Goal: Transaction & Acquisition: Purchase product/service

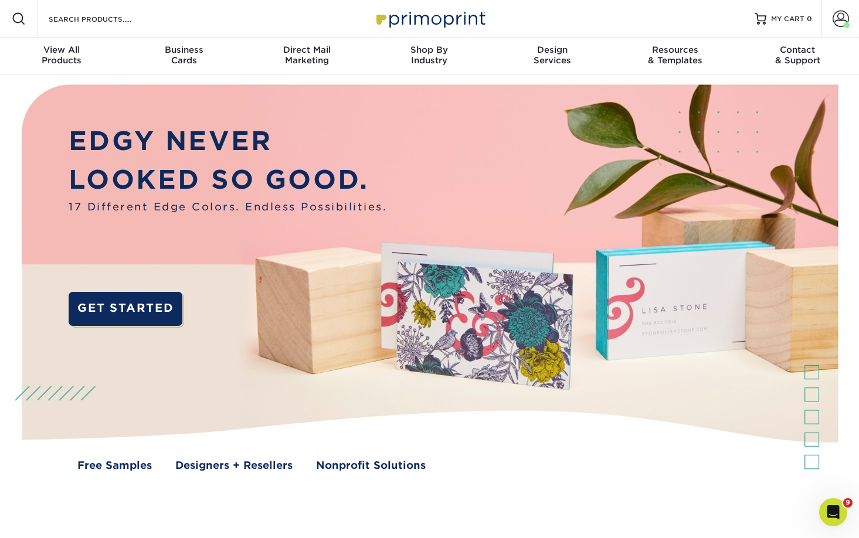
click at [29, 23] on div at bounding box center [19, 19] width 38 height 38
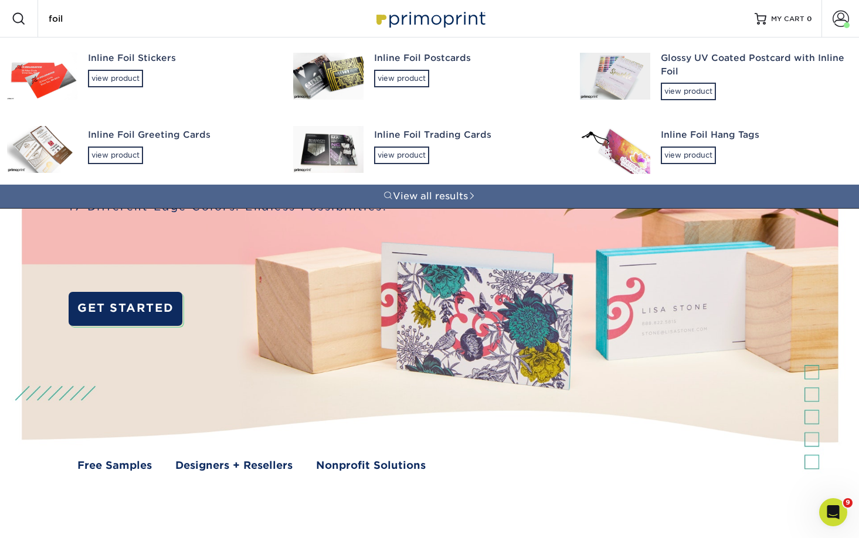
type input "foil"
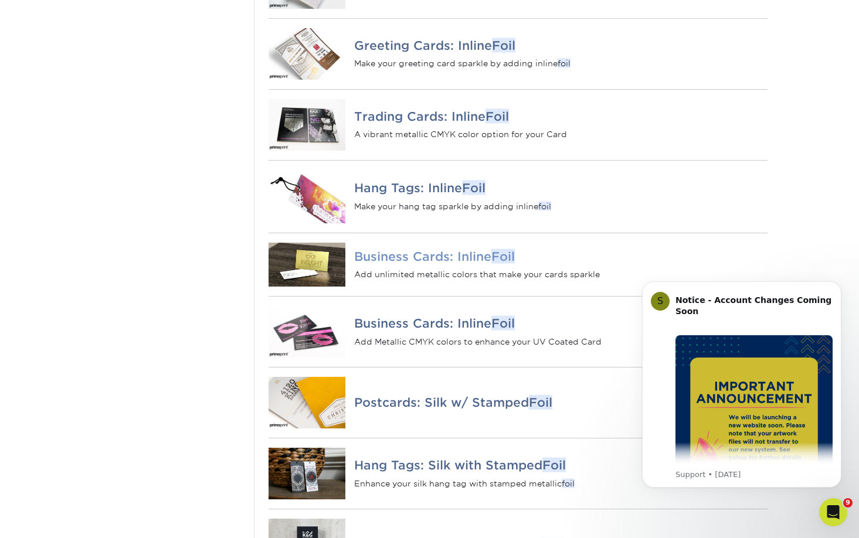
click at [406, 280] on p "Add unlimited metallic colors that make your cards sparkle" at bounding box center [560, 275] width 413 height 12
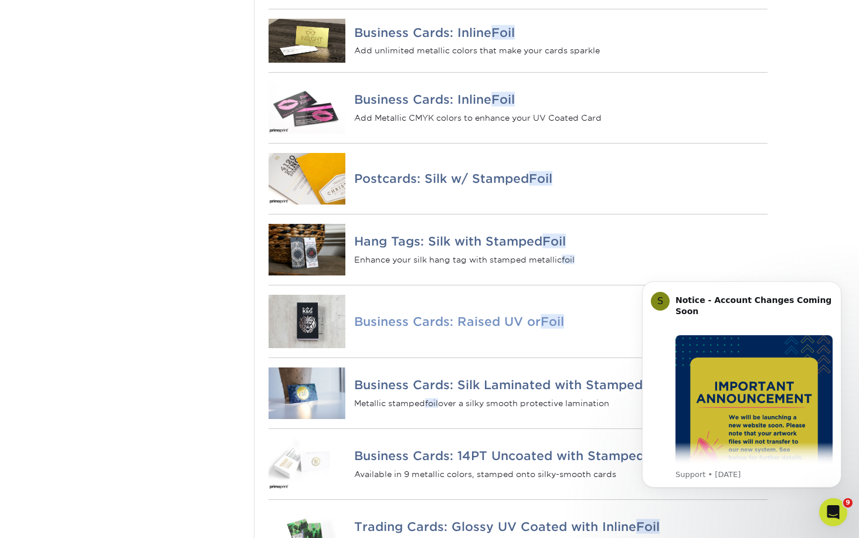
scroll to position [657, 0]
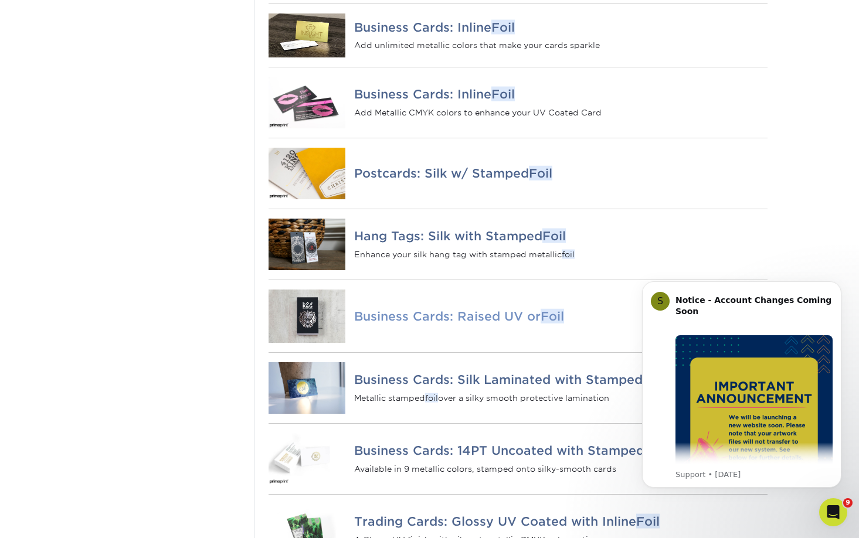
click at [465, 323] on h4 "Business Cards: Raised UV or Foil" at bounding box center [560, 316] width 413 height 14
